Goal: Book appointment/travel/reservation

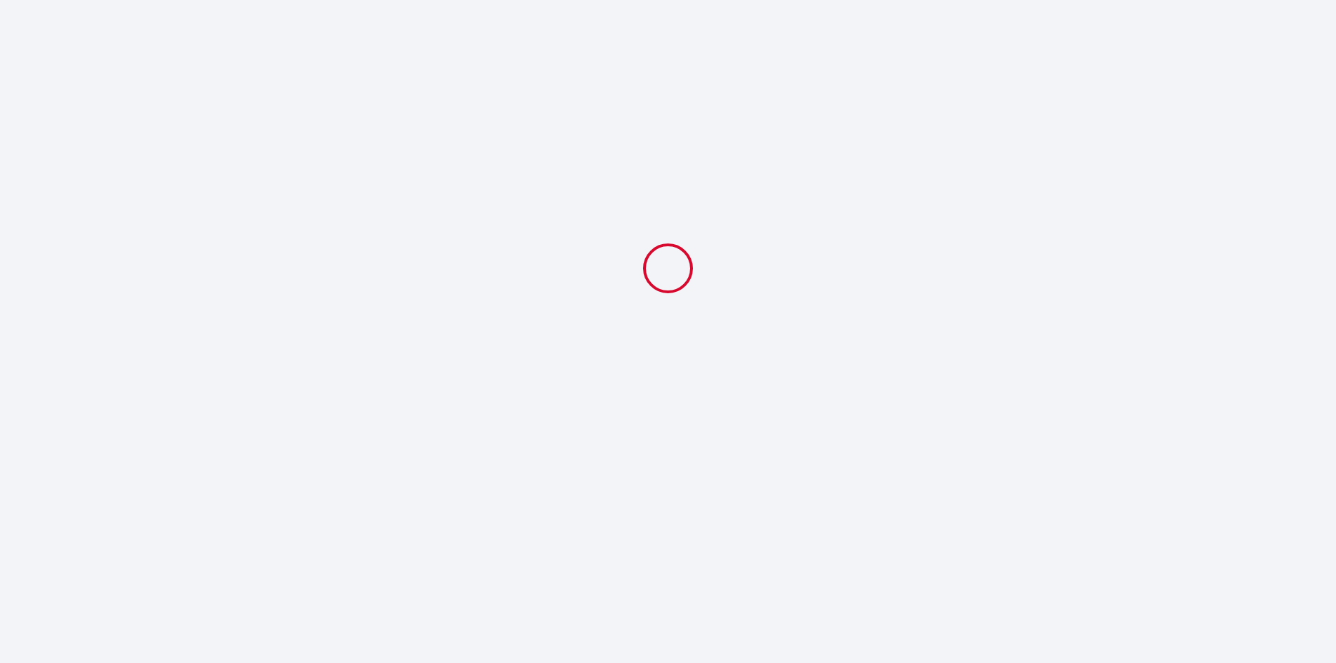
select select
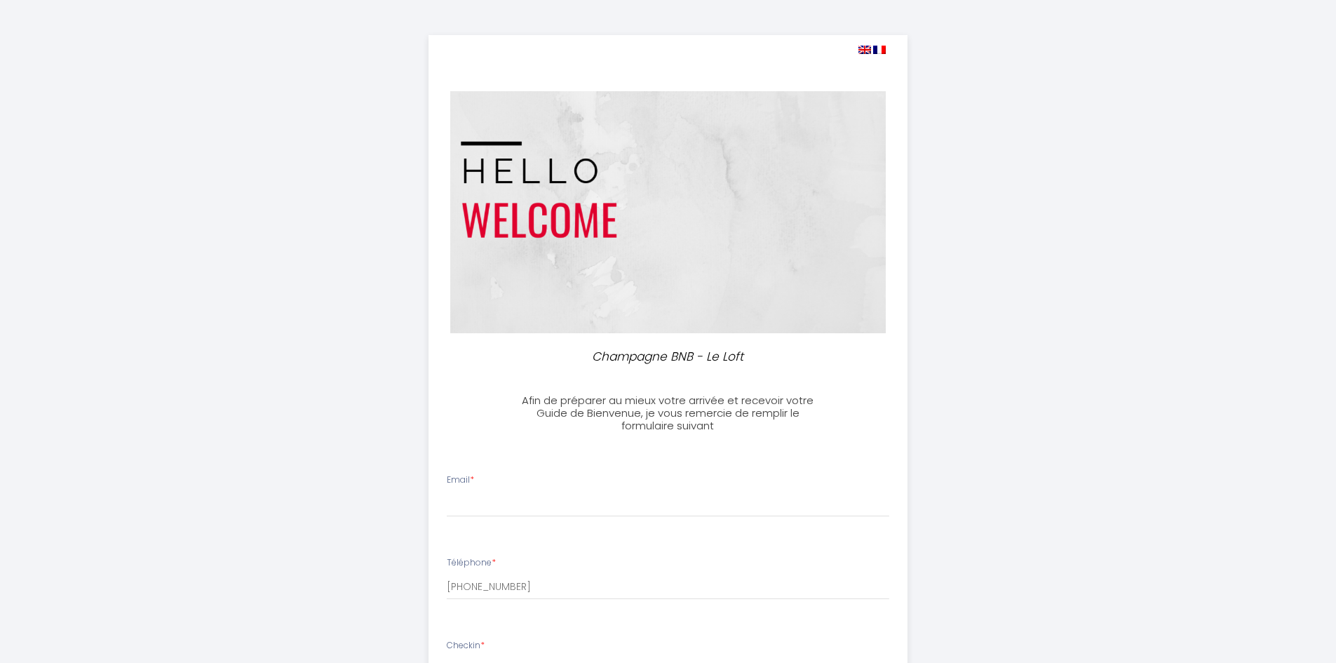
click at [865, 46] on img at bounding box center [864, 50] width 13 height 8
select select
click at [865, 50] on img at bounding box center [864, 50] width 13 height 8
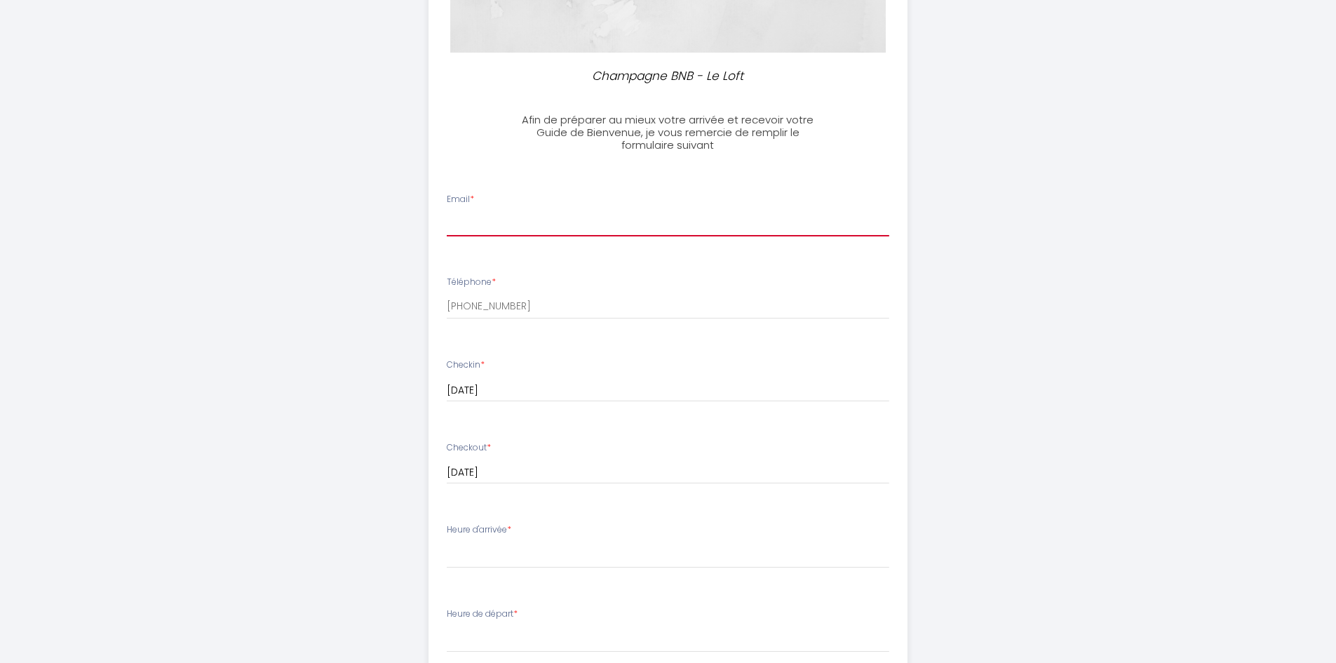
click at [478, 223] on input "Email *" at bounding box center [668, 223] width 442 height 25
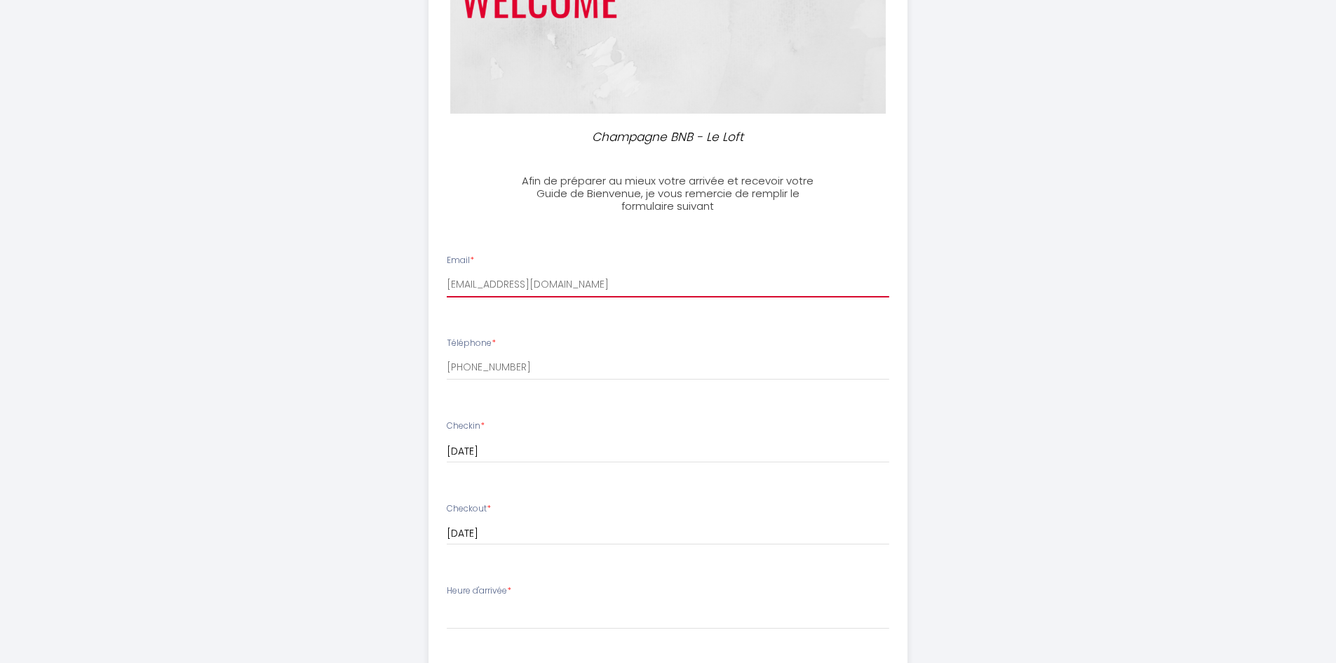
scroll to position [464, 0]
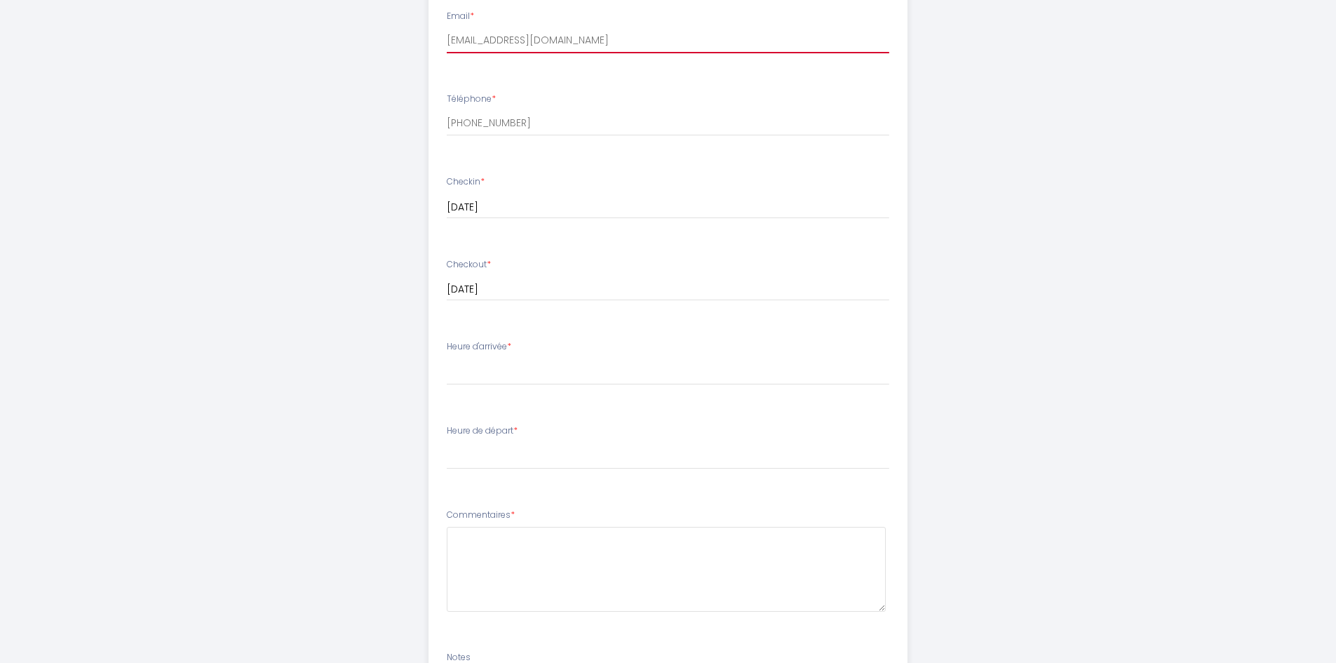
type input "[EMAIL_ADDRESS][DOMAIN_NAME]"
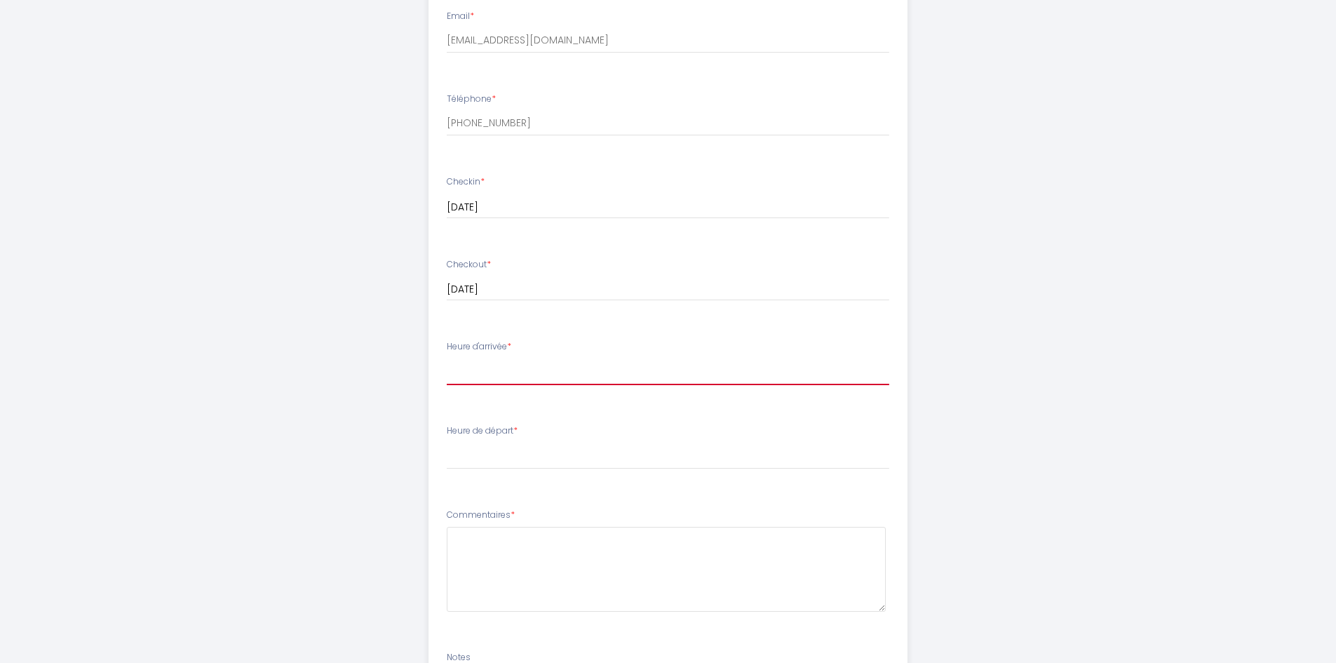
click at [476, 376] on select "17:00 17:30 18:00 18:30 19:00 19:30 20:00 20:30 21:00" at bounding box center [668, 371] width 442 height 27
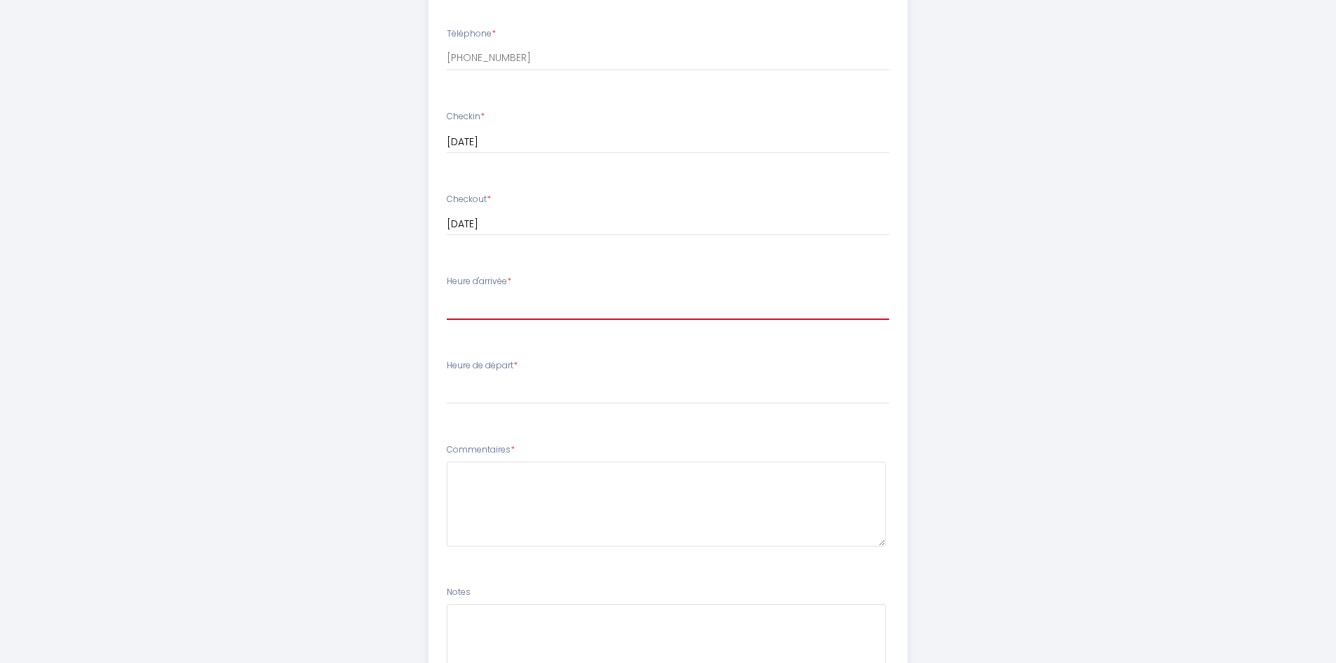
scroll to position [534, 0]
click at [536, 290] on select "17:00 17:30 18:00 18:30 19:00 19:30 20:00 20:30 21:00" at bounding box center [668, 301] width 442 height 27
select select "17:00"
click at [447, 288] on select "17:00 17:30 18:00 18:30 19:00 19:30 20:00 20:30 21:00" at bounding box center [668, 301] width 442 height 27
click at [531, 304] on select "17:00 17:30 18:00 18:30 19:00 19:30 20:00 20:30 21:00" at bounding box center [668, 301] width 442 height 27
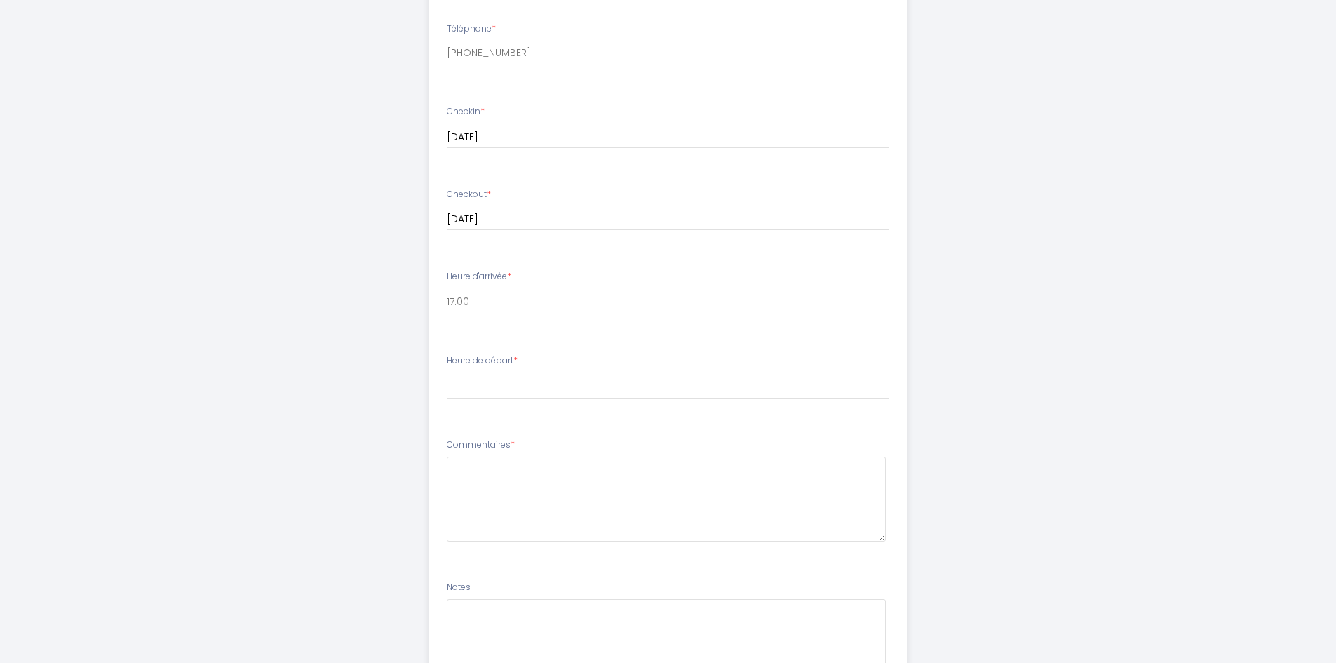
click at [690, 278] on div "Heure d'arrivée * 17:00 17:30 18:00 18:30 19:00 19:30 20:00 20:30 21:00" at bounding box center [668, 292] width 442 height 45
click at [490, 389] on select "00:00 00:30 01:00 01:30 02:00 02:30 03:00 03:30 04:00 04:30 05:00 05:30 06:00 0…" at bounding box center [668, 385] width 442 height 27
select select "10:00"
click at [447, 372] on select "00:00 00:30 01:00 01:30 02:00 02:30 03:00 03:30 04:00 04:30 05:00 05:30 06:00 0…" at bounding box center [668, 385] width 442 height 27
click at [554, 475] on textarea at bounding box center [666, 499] width 439 height 85
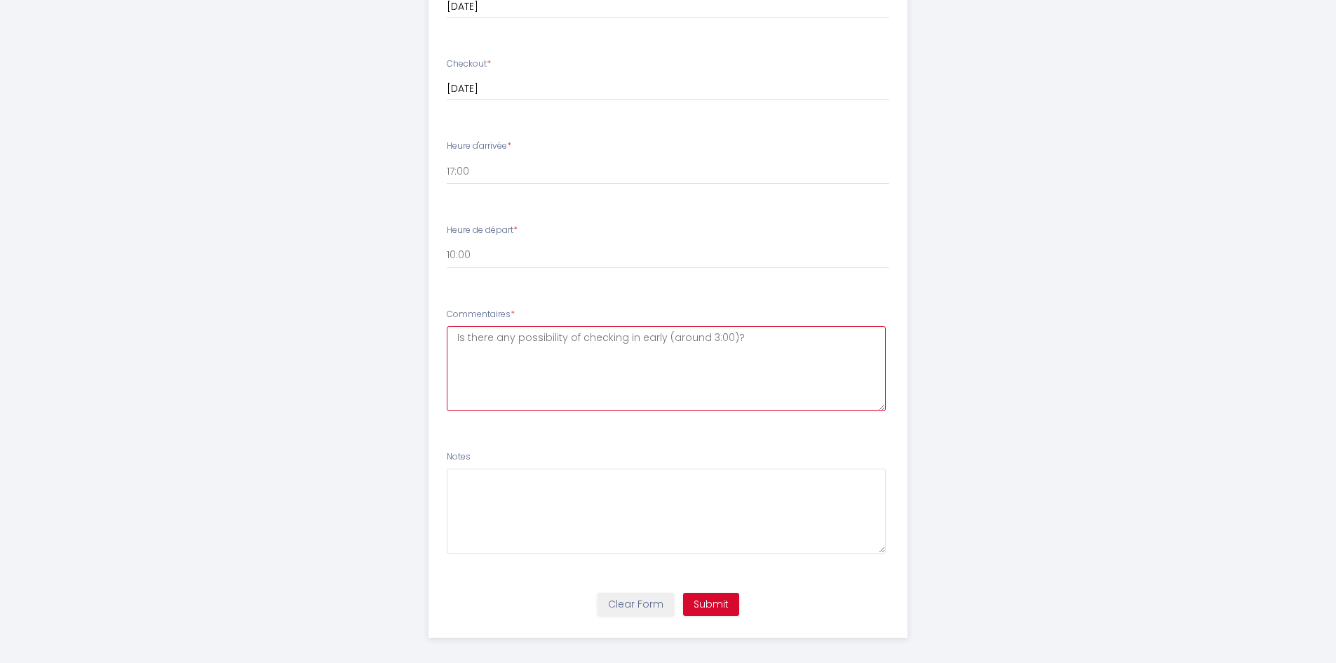
scroll to position [674, 0]
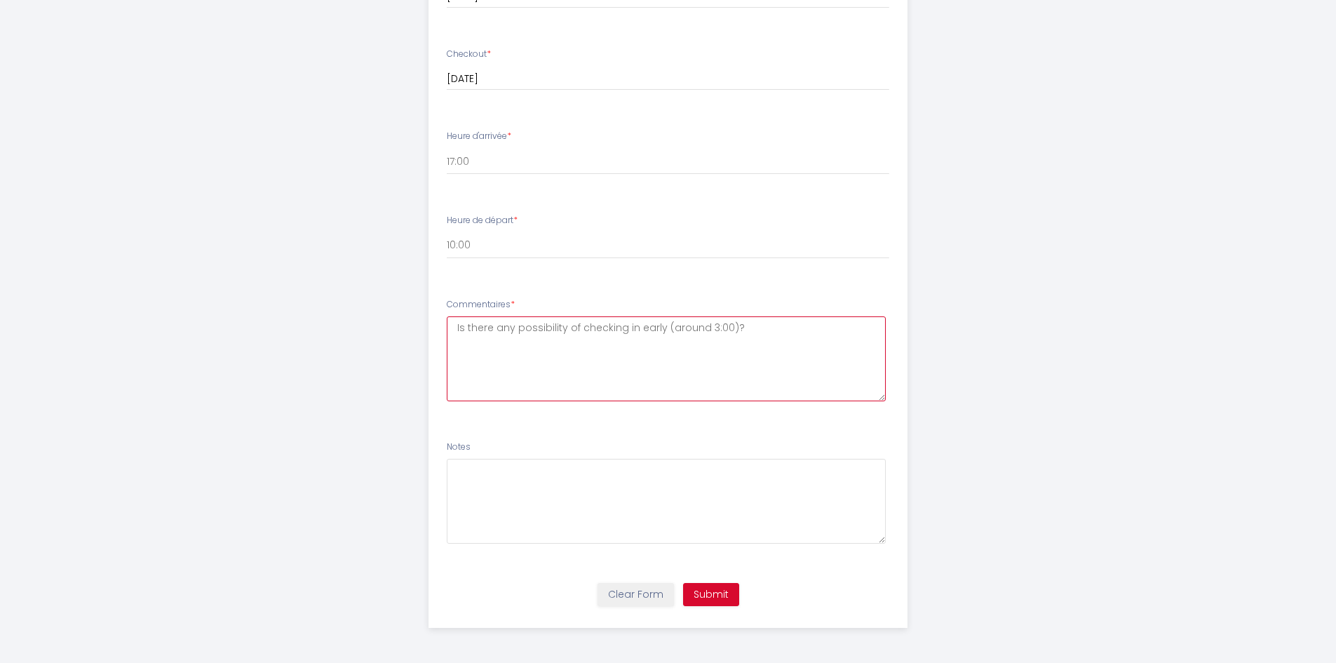
type textarea "Is there any possibility of checking in early (around 3:00)?"
click at [713, 593] on button "Submit" at bounding box center [711, 595] width 56 height 24
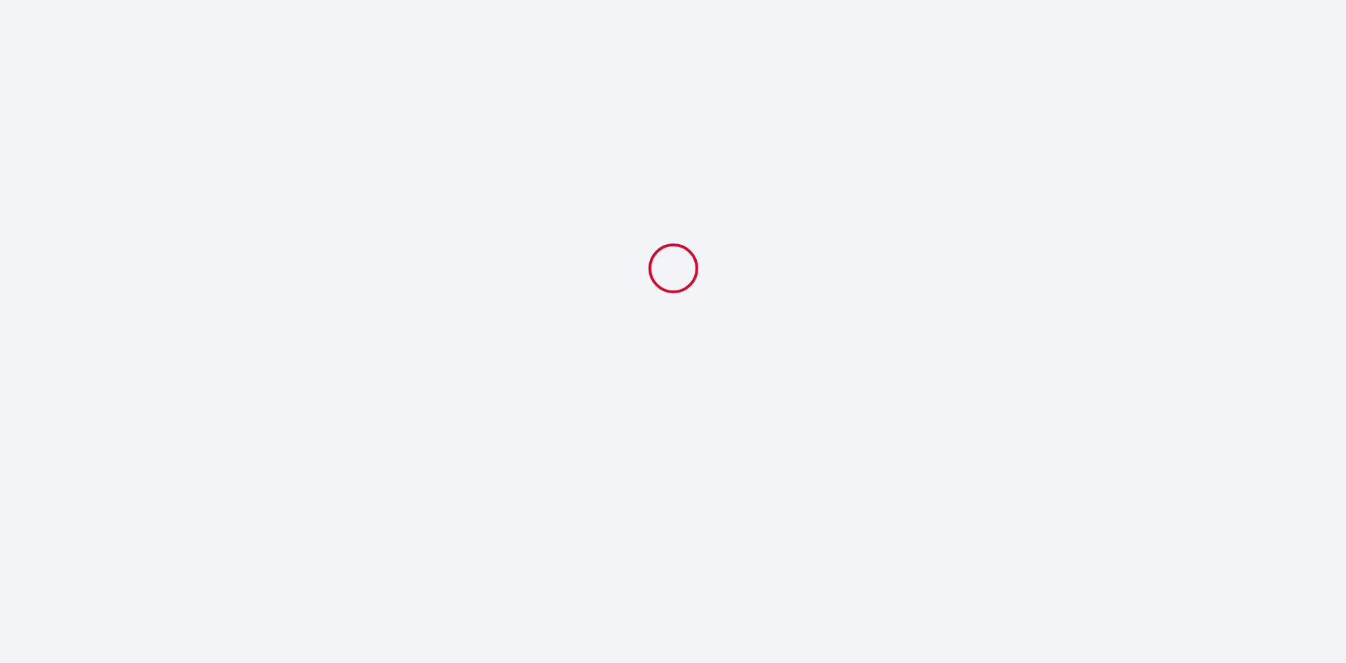
select select "10:00"
